Goal: Find specific page/section: Find specific page/section

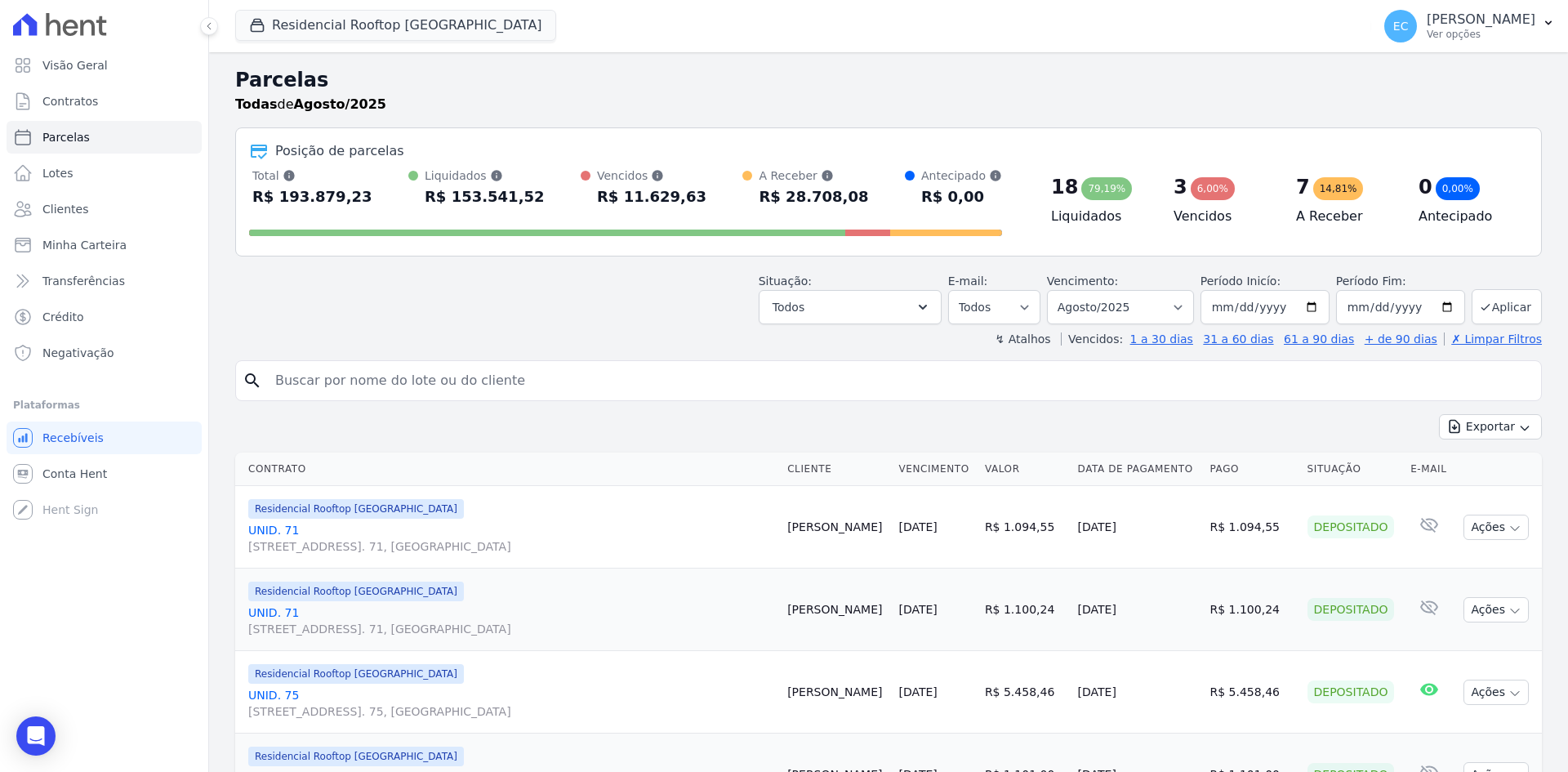
select select
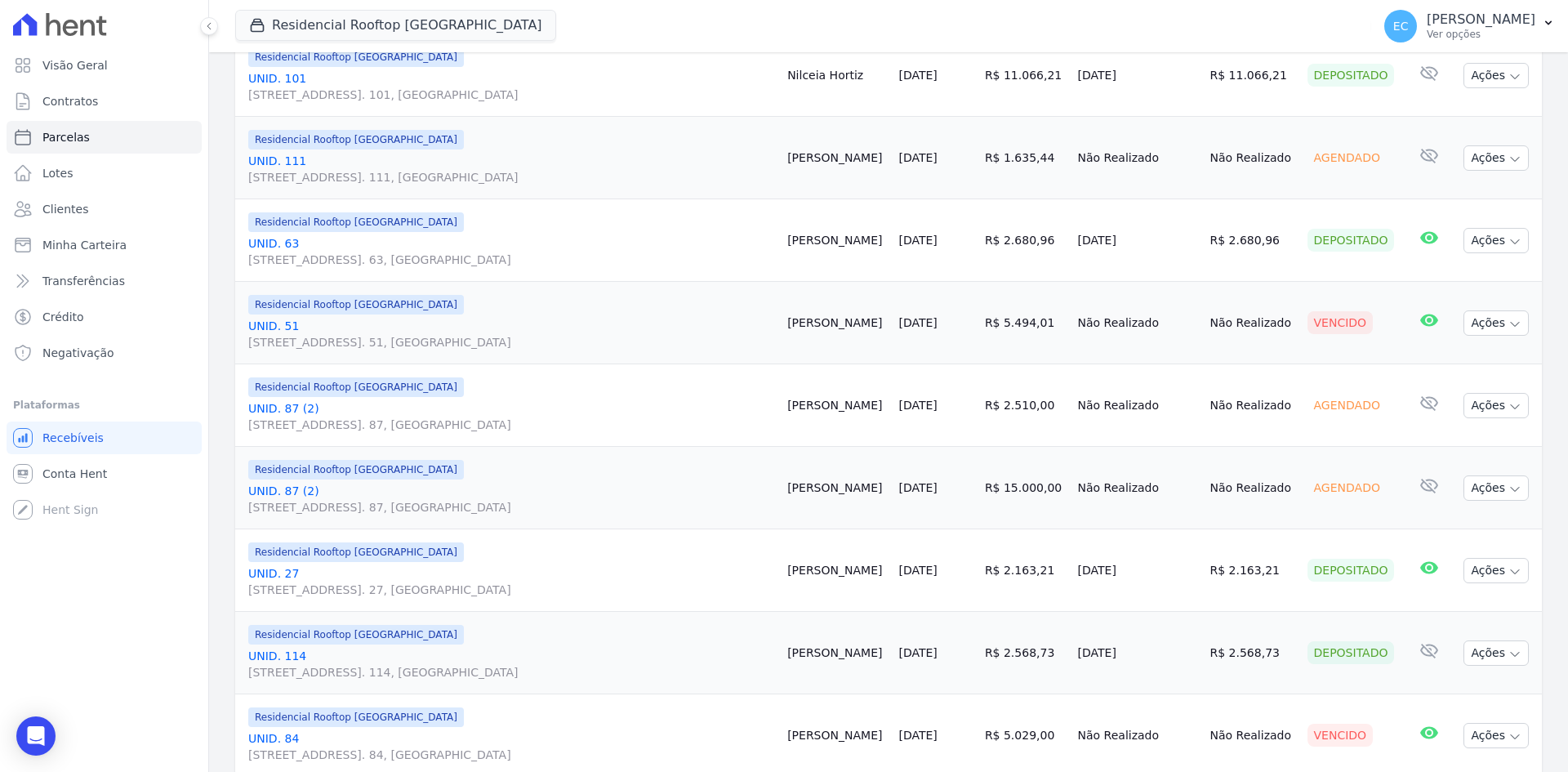
scroll to position [1765, 0]
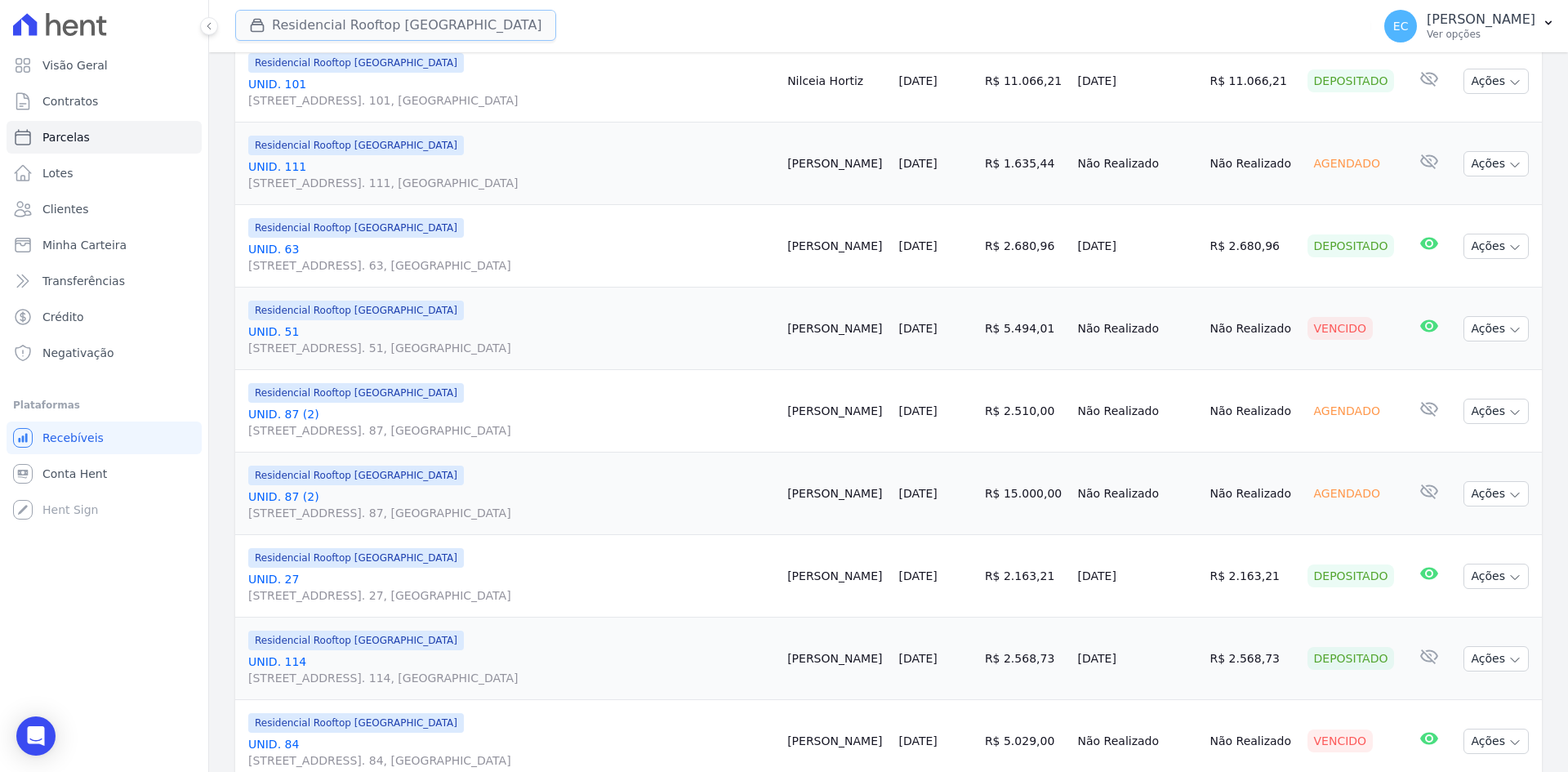
click at [292, 40] on button "Residencial Rooftop [GEOGRAPHIC_DATA]" at bounding box center [395, 25] width 321 height 31
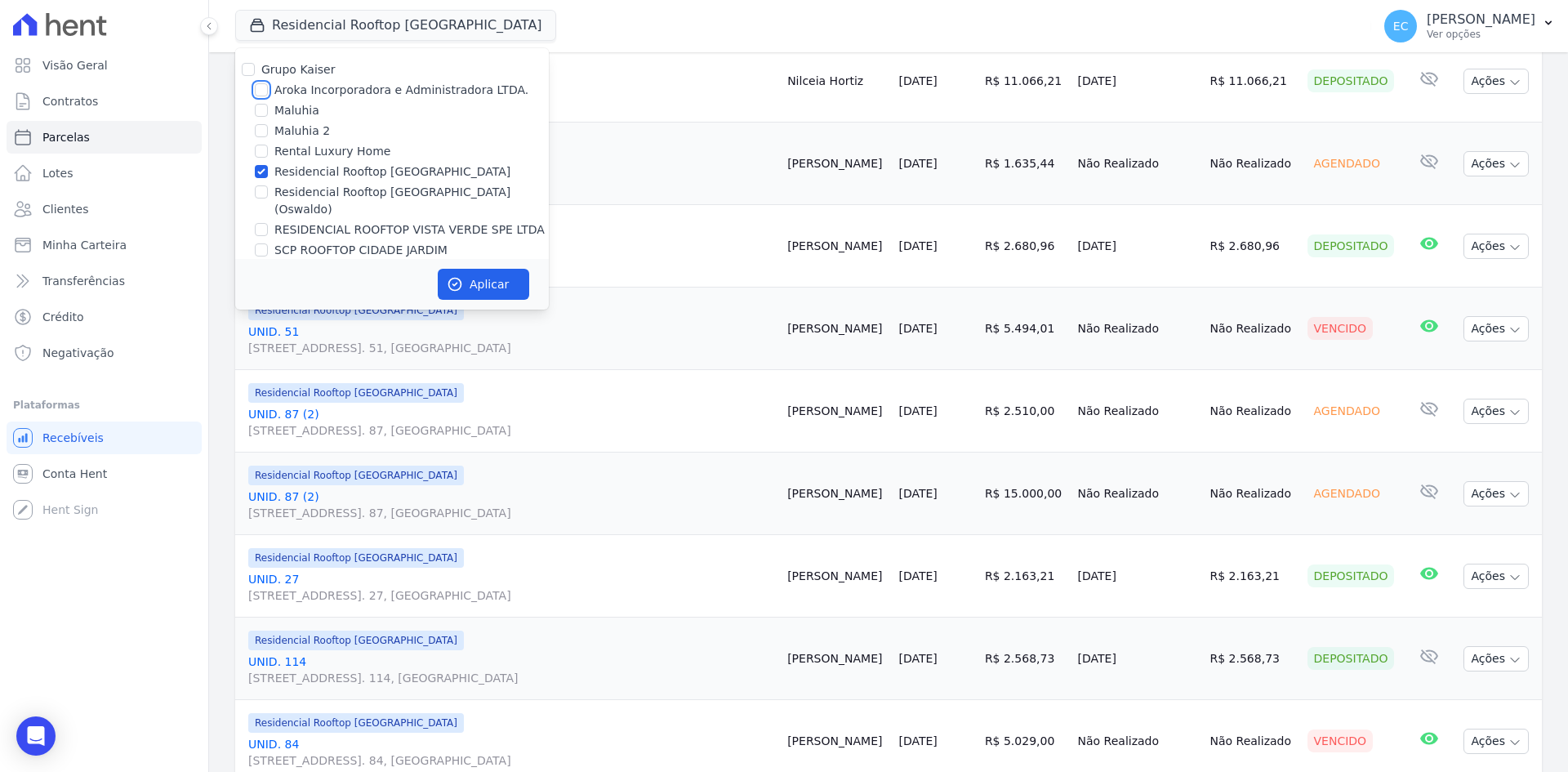
click at [265, 92] on input "Aroka Incorporadora e Administradora LTDA." at bounding box center [261, 89] width 13 height 13
checkbox input "true"
click at [261, 170] on input "Residencial Rooftop [GEOGRAPHIC_DATA]" at bounding box center [261, 171] width 13 height 13
checkbox input "false"
click at [491, 289] on button "Aplicar" at bounding box center [483, 284] width 91 height 31
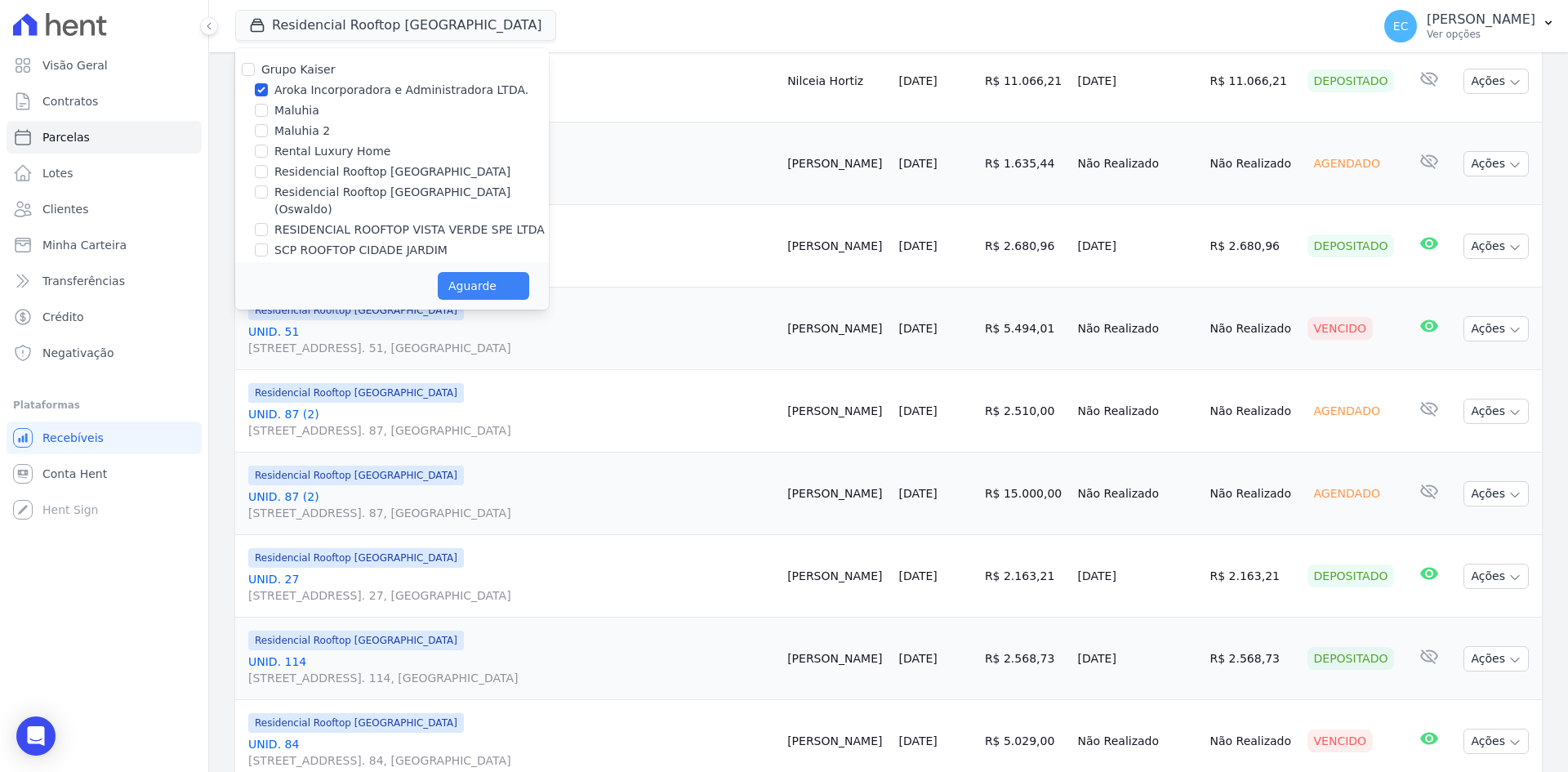
select select
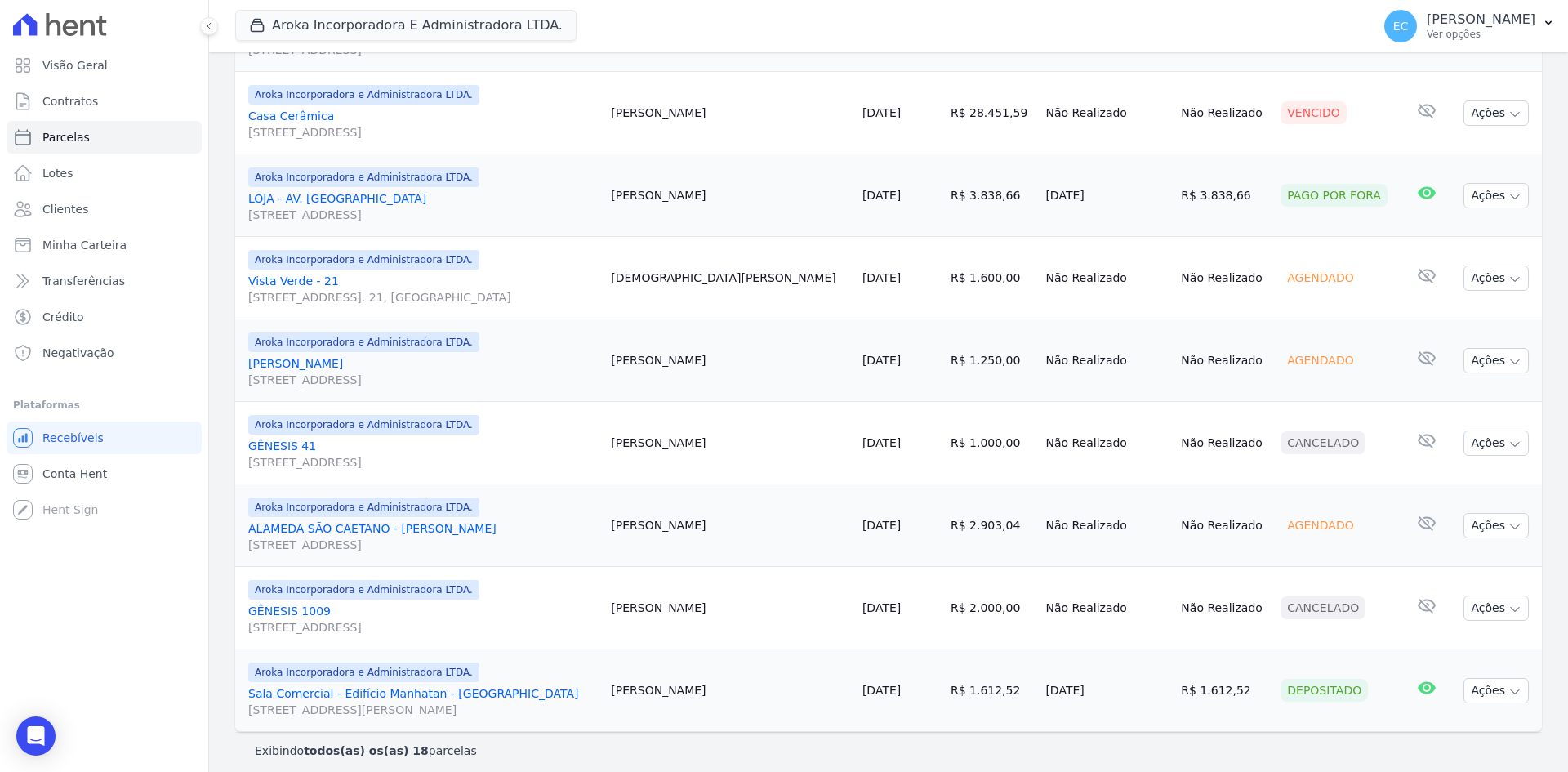
scroll to position [1248, 0]
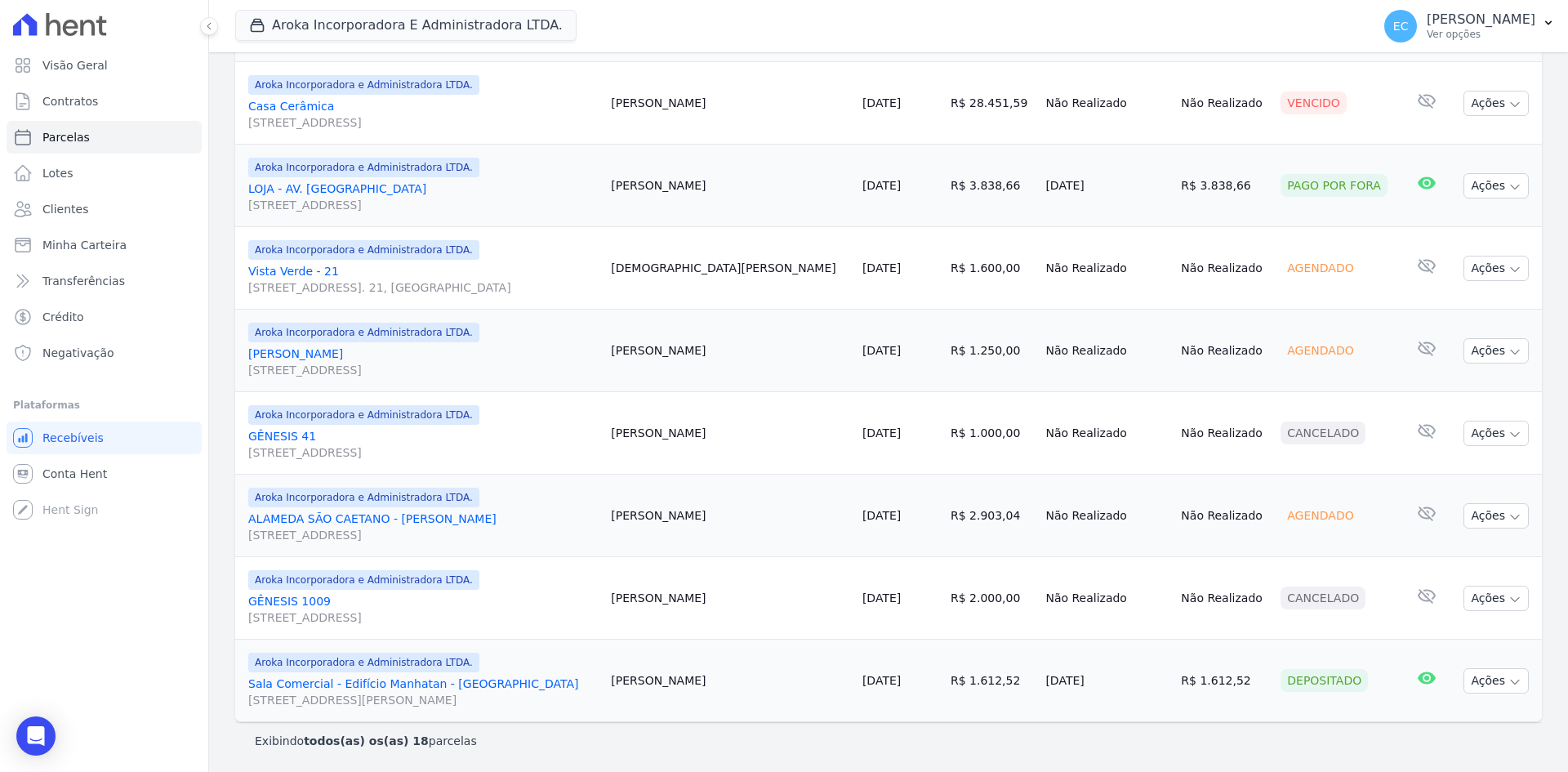
click at [747, 18] on div "Aroka Incorporadora E Administradora LTDA. Grupo Kaiser Aroka Incorporadora e A…" at bounding box center [800, 26] width 1129 height 54
click at [710, 18] on div "Aroka Incorporadora E Administradora LTDA. Grupo Kaiser Aroka Incorporadora e A…" at bounding box center [800, 26] width 1129 height 54
click at [700, 20] on div "Aroka Incorporadora E Administradora LTDA. Grupo Kaiser Aroka Incorporadora e A…" at bounding box center [800, 26] width 1129 height 54
click at [733, 16] on div "Aroka Incorporadora E Administradora LTDA. Grupo Kaiser Aroka Incorporadora e A…" at bounding box center [800, 26] width 1129 height 54
click at [708, 17] on div "Aroka Incorporadora E Administradora LTDA. Grupo Kaiser Aroka Incorporadora e A…" at bounding box center [800, 26] width 1129 height 54
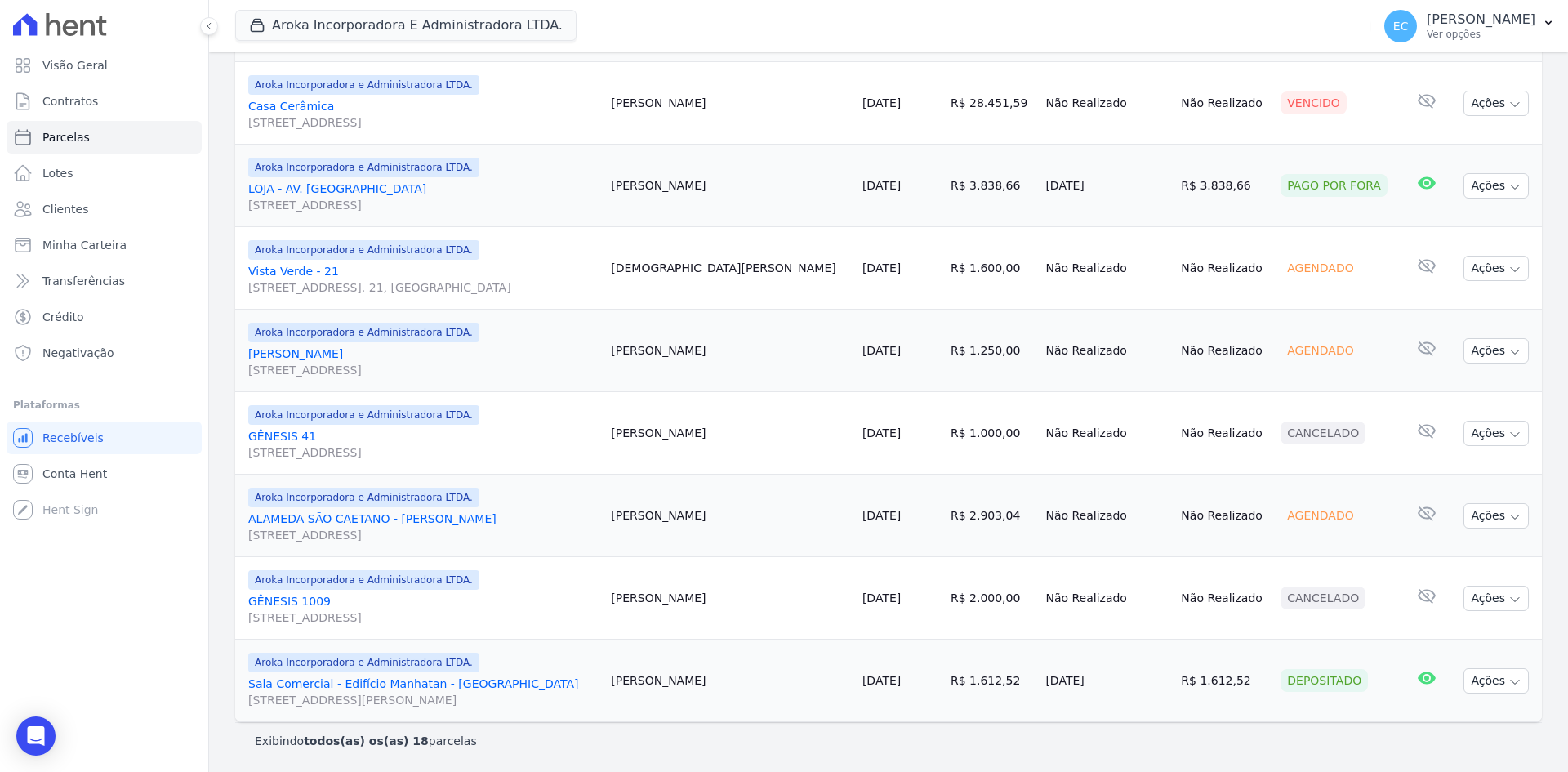
click at [967, 2] on div "Aroka Incorporadora E Administradora LTDA. Grupo Kaiser Aroka Incorporadora e A…" at bounding box center [800, 26] width 1129 height 54
click at [685, 25] on div "Aroka Incorporadora E Administradora LTDA. Grupo Kaiser Aroka Incorporadora e A…" at bounding box center [800, 26] width 1129 height 54
click at [736, 26] on div "Aroka Incorporadora E Administradora LTDA. Grupo Kaiser Aroka Incorporadora e A…" at bounding box center [800, 26] width 1129 height 54
drag, startPoint x: 679, startPoint y: 31, endPoint x: 678, endPoint y: 16, distance: 15.0
click at [679, 31] on div "Aroka Incorporadora E Administradora LTDA. Grupo Kaiser Aroka Incorporadora e A…" at bounding box center [800, 26] width 1129 height 54
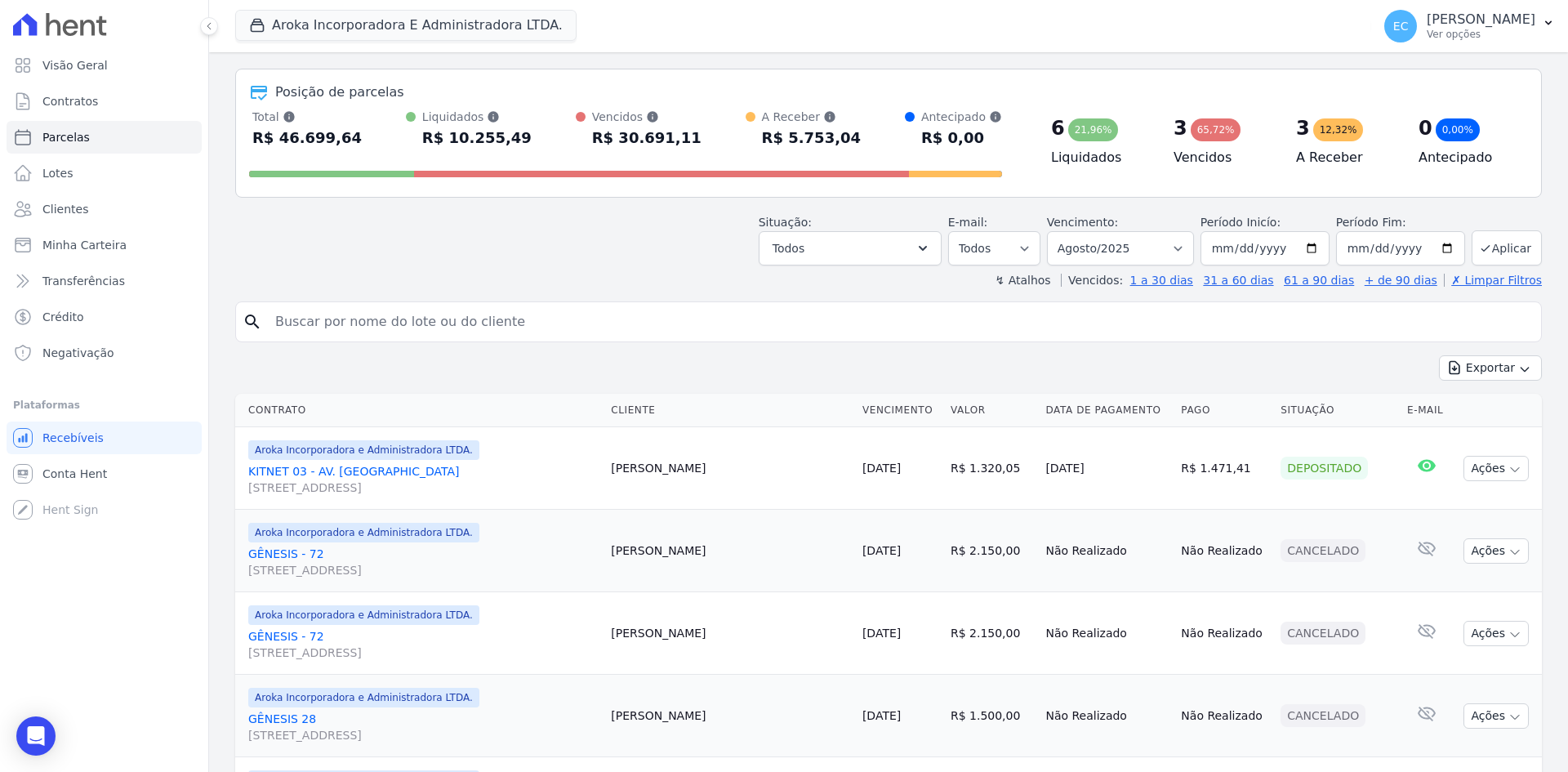
scroll to position [0, 0]
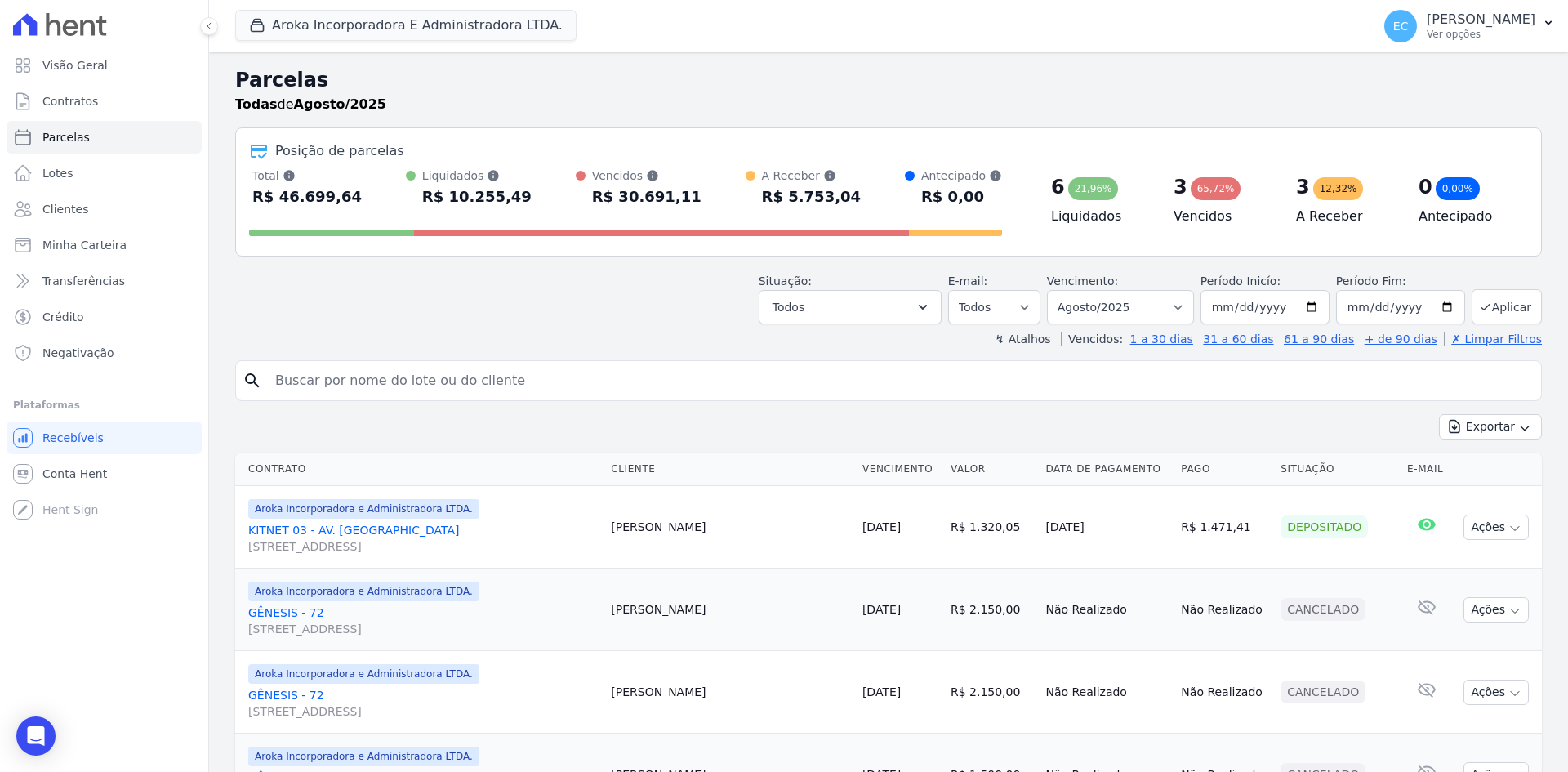
drag, startPoint x: 566, startPoint y: 266, endPoint x: 619, endPoint y: 10, distance: 261.4
click at [566, 266] on div "Situação: Agendado Em Aberto Pago Processando Cancelado Vencido Transferindo De…" at bounding box center [888, 295] width 1307 height 58
